Goal: Task Accomplishment & Management: Use online tool/utility

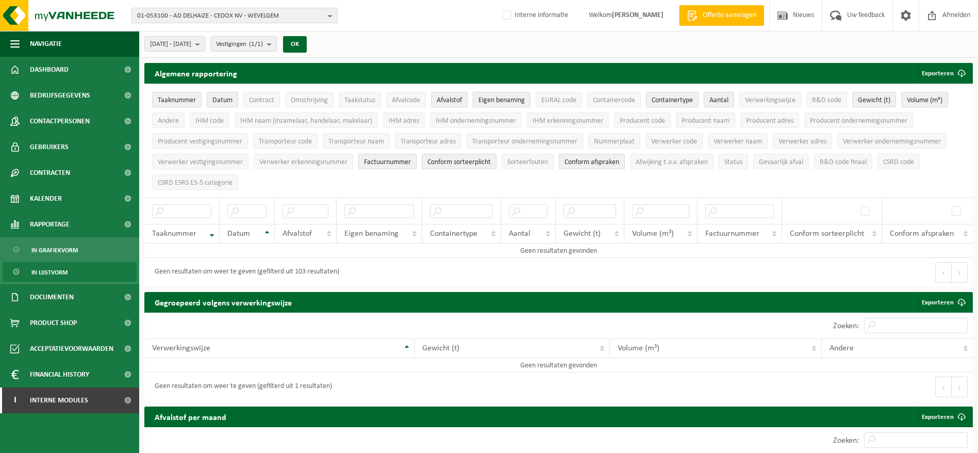
click at [290, 19] on span "01-053100 - AD DELHAIZE - CEDOX NV - WEVELGEM" at bounding box center [230, 15] width 187 height 15
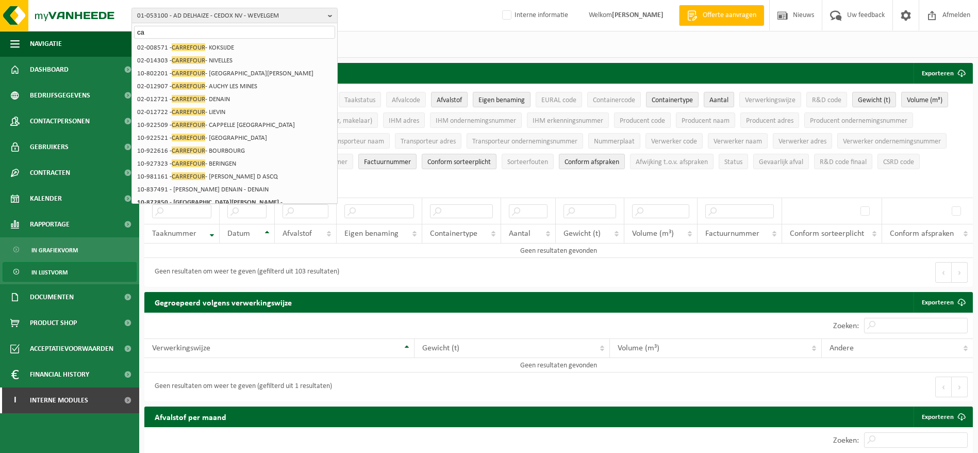
type input "c"
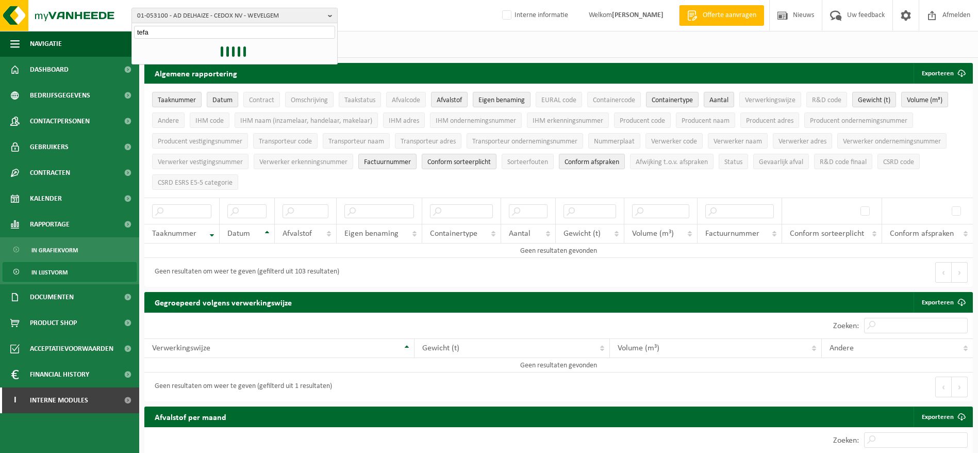
type input "tefal"
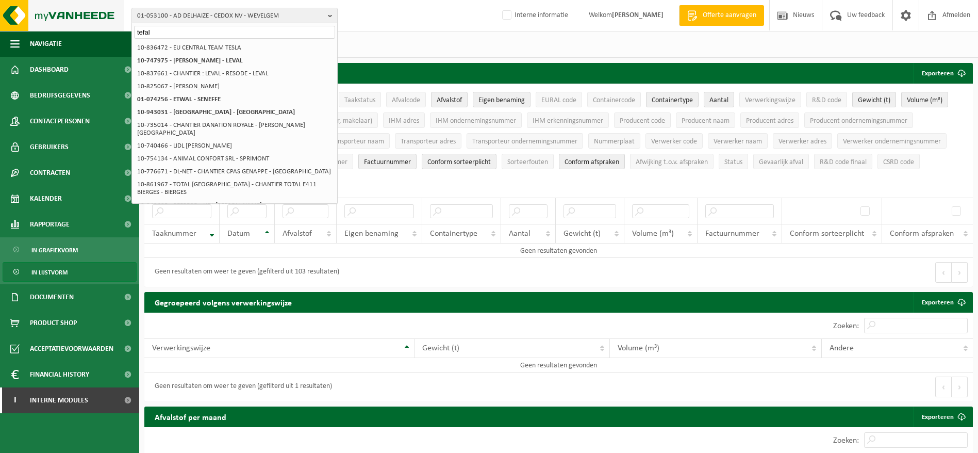
drag, startPoint x: 257, startPoint y: 26, endPoint x: 123, endPoint y: 18, distance: 134.3
click at [123, 18] on div "01-053100 - AD DELHAIZE - CEDOX NV - WEVELGEM tefal 01-053100 - AD DELHAIZE - C…" at bounding box center [489, 15] width 978 height 31
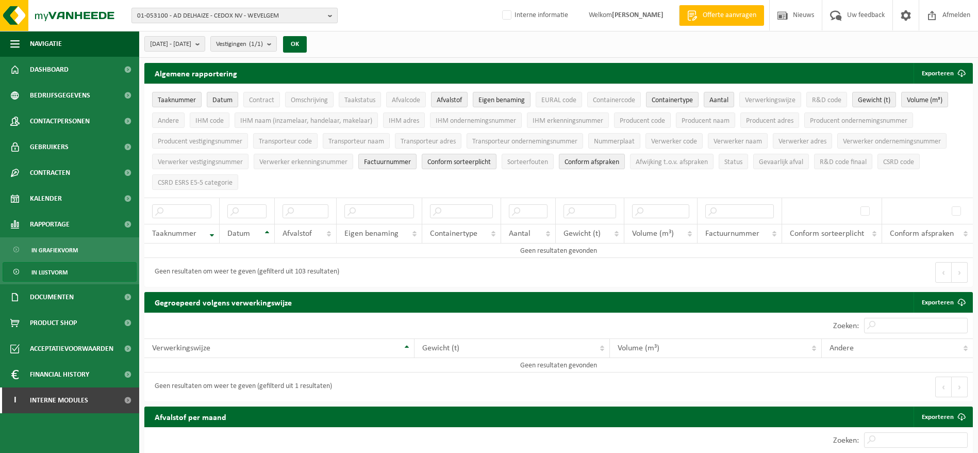
click at [155, 12] on span "01-053100 - AD DELHAIZE - CEDOX NV - WEVELGEM" at bounding box center [230, 15] width 187 height 15
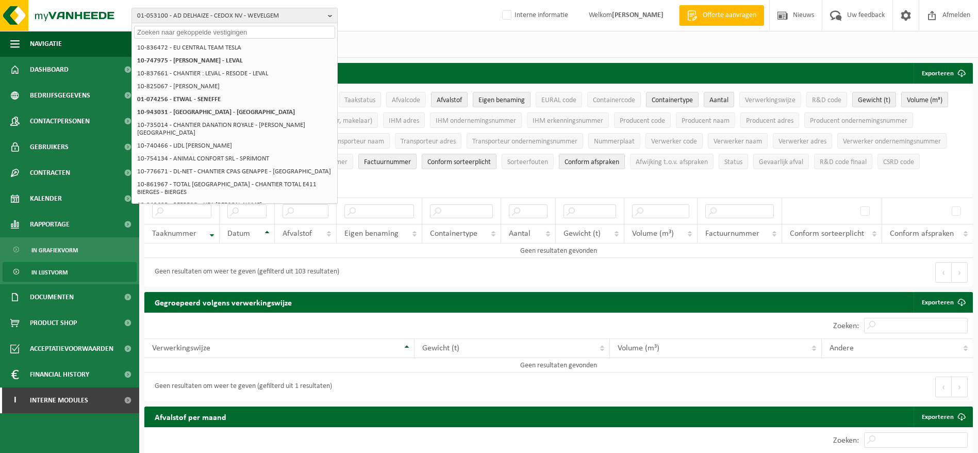
click at [167, 35] on input "text" at bounding box center [234, 32] width 201 height 13
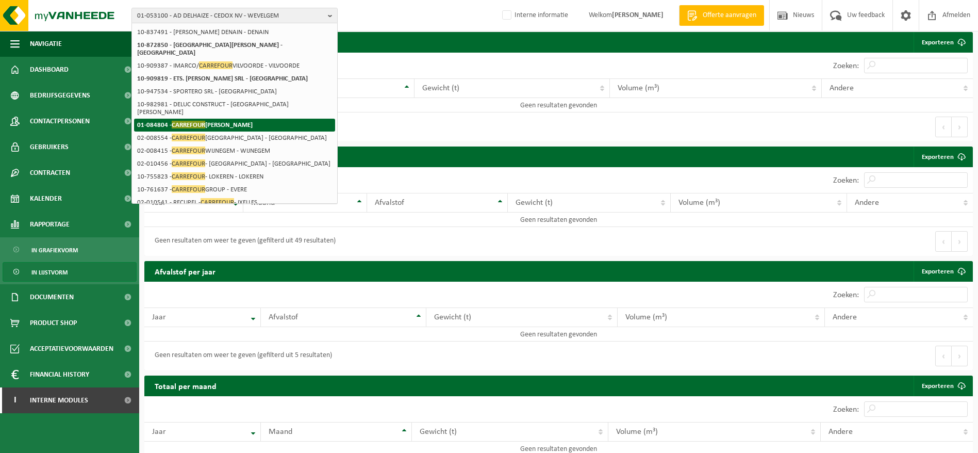
scroll to position [294, 0]
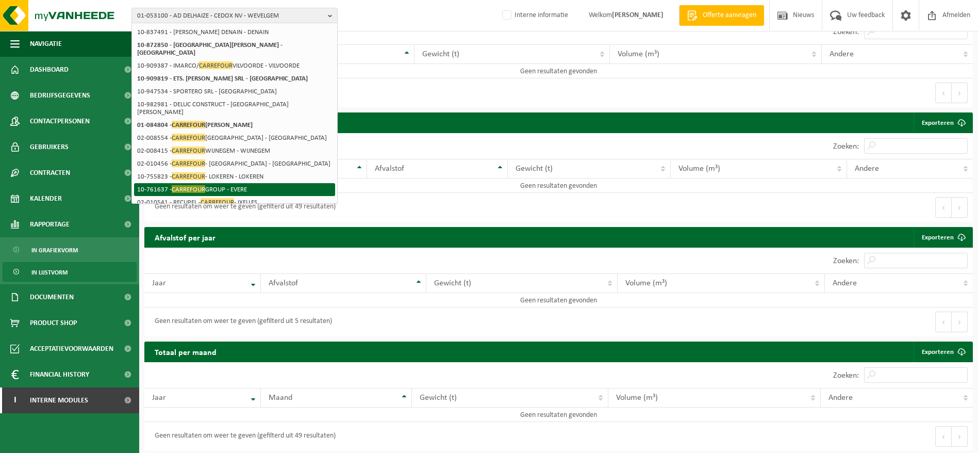
type input "carrefour"
click at [226, 183] on li "10-761637 - CARREFOUR GROUP - EVERE" at bounding box center [234, 189] width 201 height 13
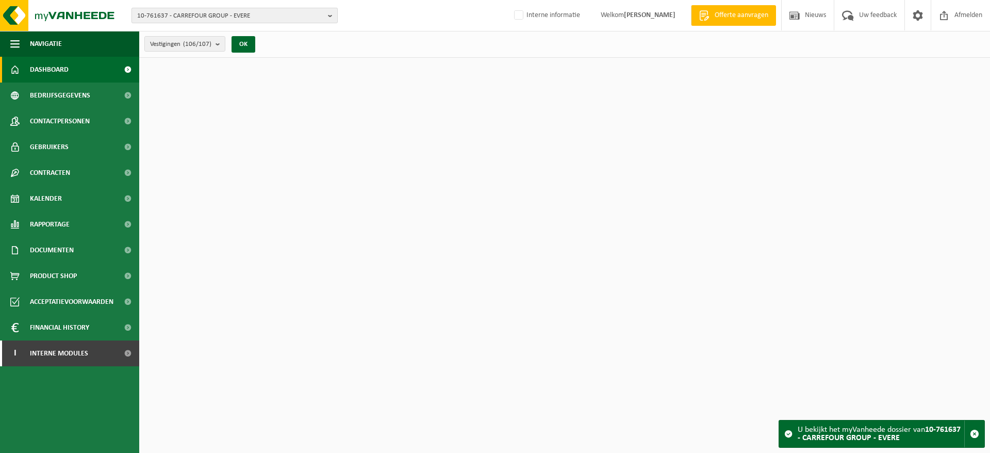
click at [293, 20] on span "10-761637 - CARREFOUR GROUP - EVERE" at bounding box center [230, 15] width 187 height 15
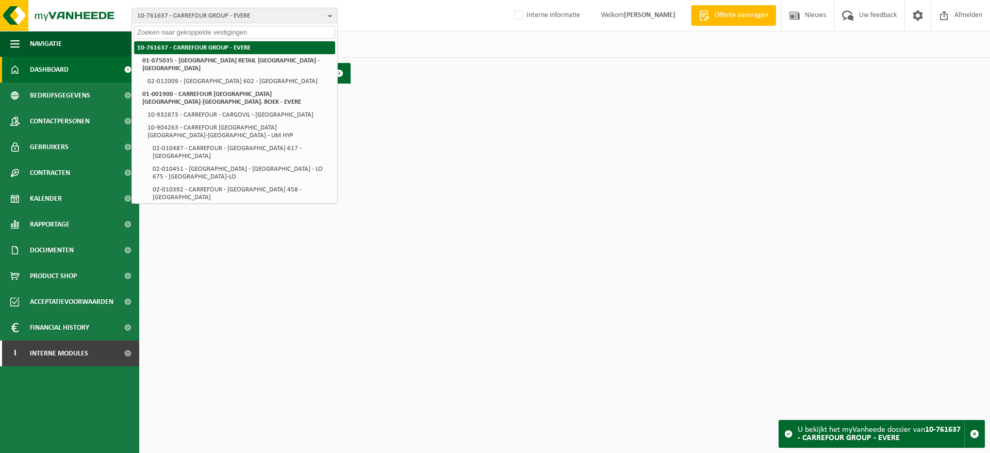
click at [290, 48] on li "10-761637 - CARREFOUR GROUP - EVERE" at bounding box center [234, 47] width 201 height 13
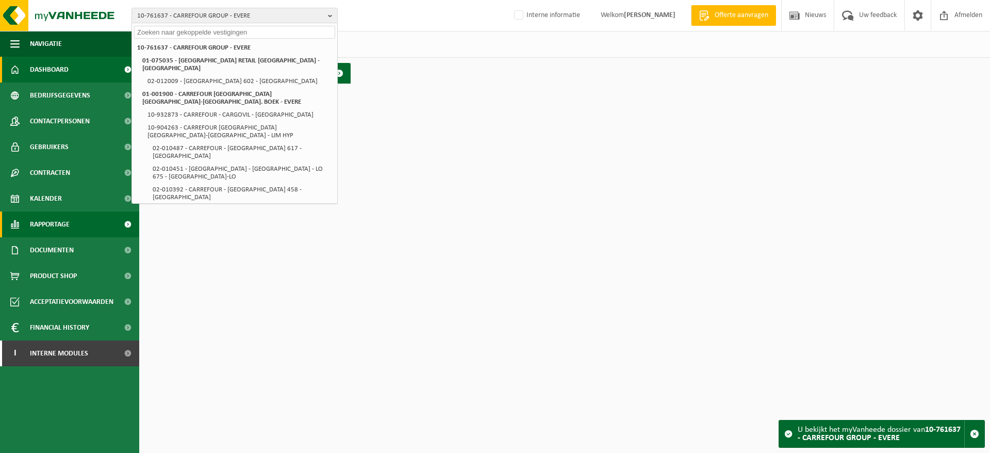
click at [80, 228] on link "Rapportage" at bounding box center [69, 224] width 139 height 26
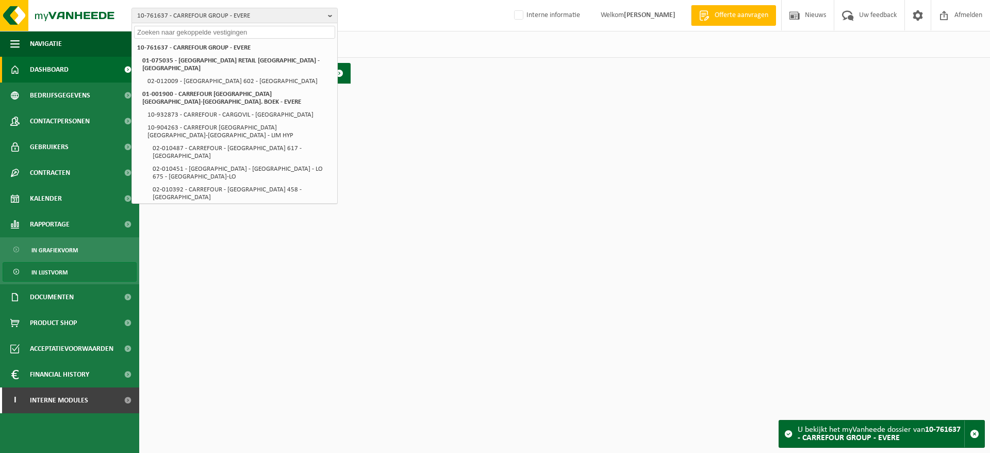
click at [80, 271] on link "In lijstvorm" at bounding box center [70, 272] width 134 height 20
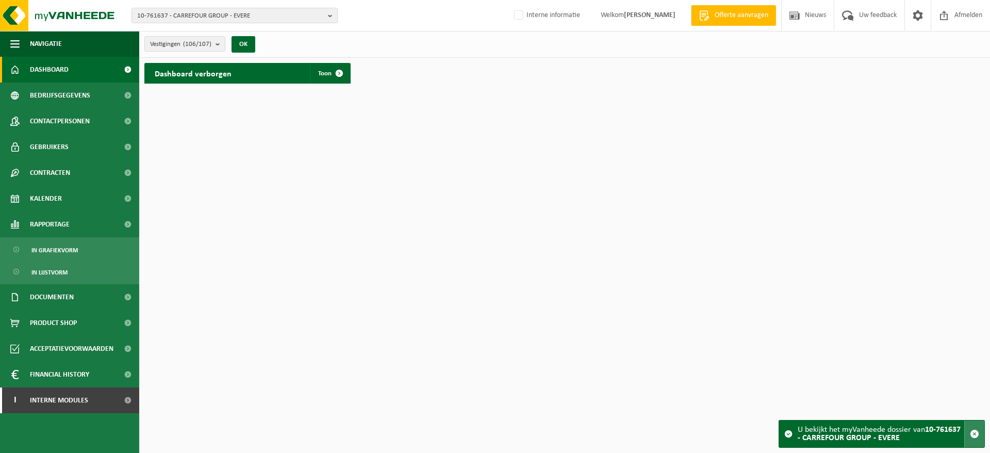
click at [980, 434] on button "button" at bounding box center [974, 433] width 20 height 27
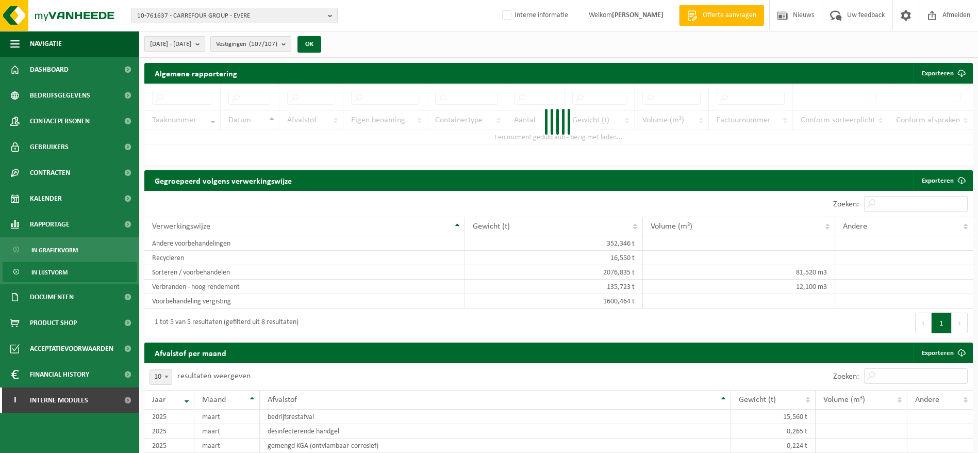
click at [205, 42] on b "submit" at bounding box center [199, 44] width 9 height 14
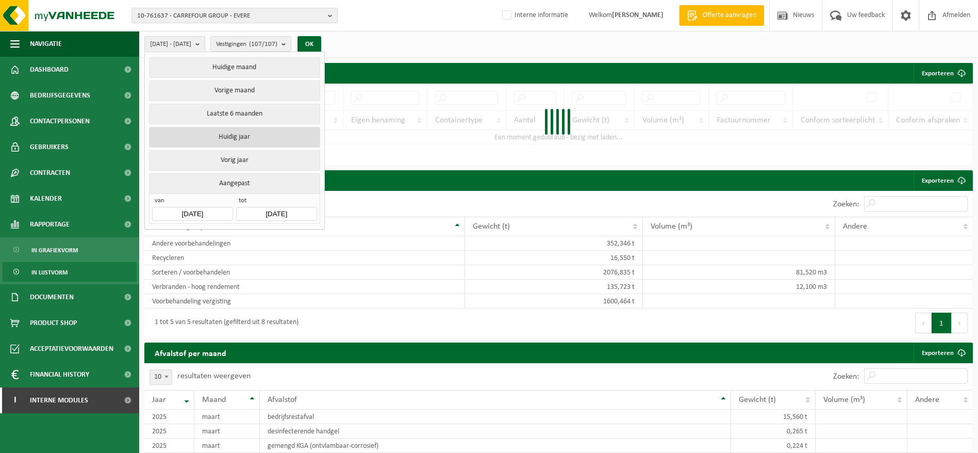
click at [237, 136] on button "Huidig jaar" at bounding box center [234, 137] width 171 height 21
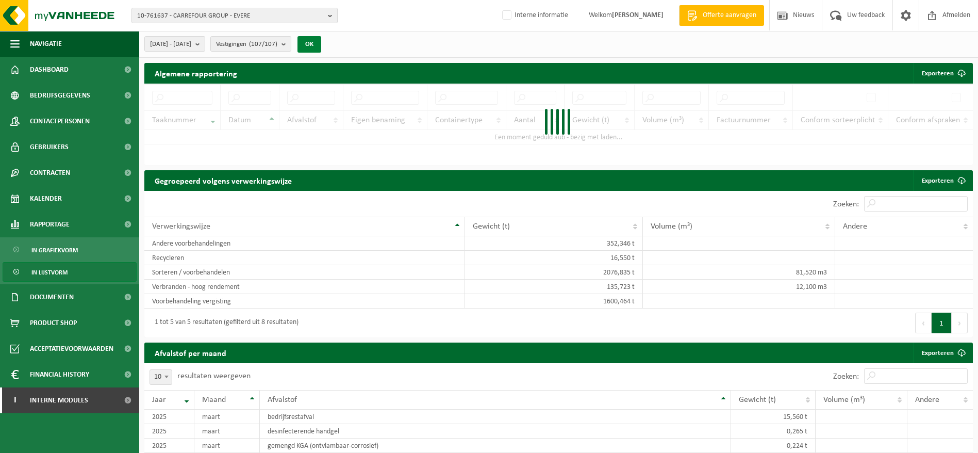
click at [321, 50] on button "OK" at bounding box center [310, 44] width 24 height 17
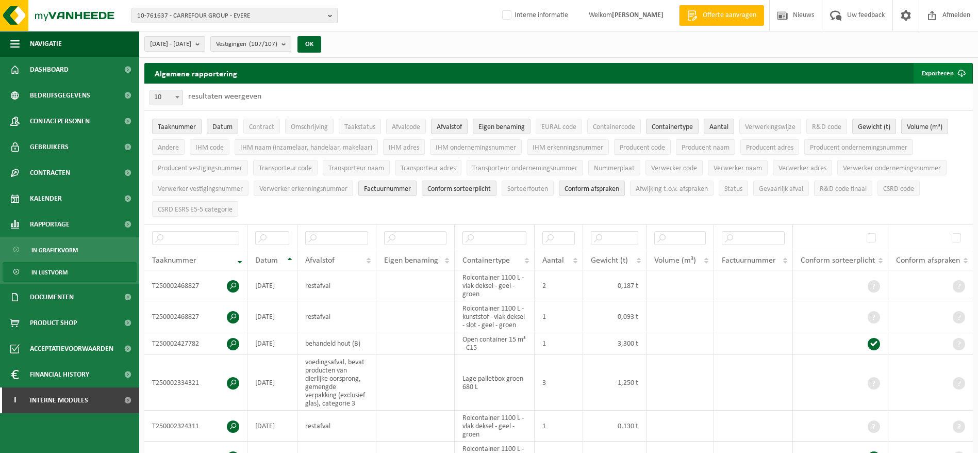
click at [935, 67] on button "Exporteren" at bounding box center [943, 73] width 58 height 21
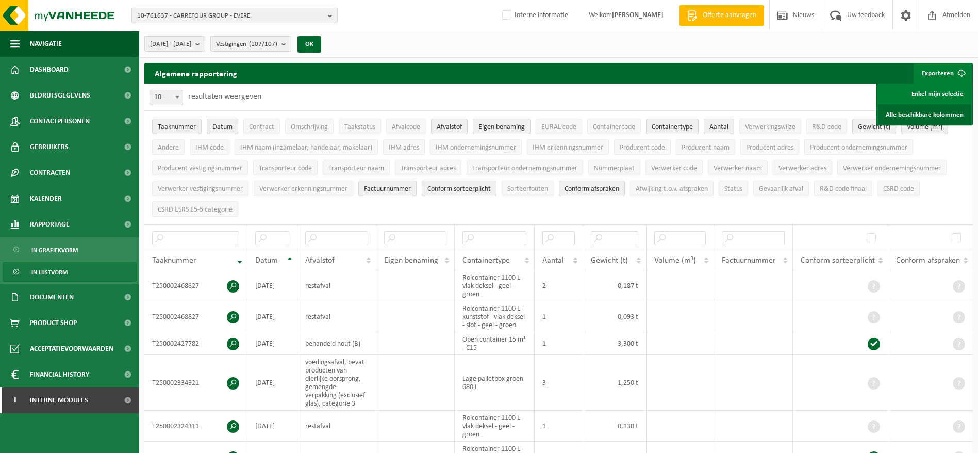
click at [906, 109] on link "Alle beschikbare kolommen" at bounding box center [924, 114] width 93 height 21
click at [896, 116] on link "Alle beschikbare kolommen" at bounding box center [924, 114] width 93 height 21
